Goal: Navigation & Orientation: Go to known website

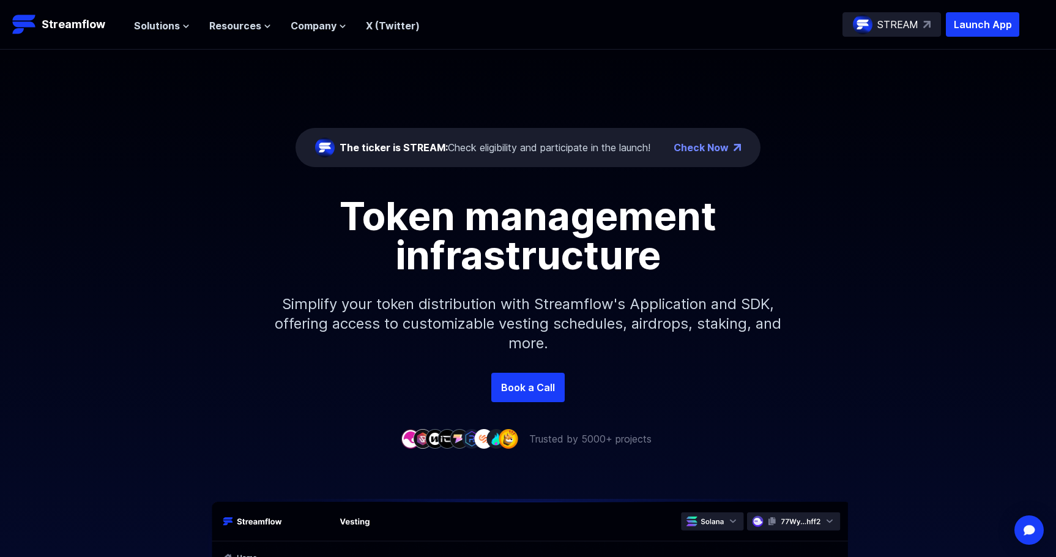
click at [534, 158] on div "The ticker is STREAM: Check eligibility and participate in the launch! Check Now" at bounding box center [528, 147] width 465 height 39
click at [686, 144] on link "Check Now" at bounding box center [701, 147] width 55 height 15
click at [930, 25] on img at bounding box center [926, 24] width 7 height 7
click at [976, 23] on p "Launch App" at bounding box center [982, 24] width 73 height 24
click at [964, 20] on p "Launch App" at bounding box center [982, 24] width 73 height 24
